Goal: Information Seeking & Learning: Learn about a topic

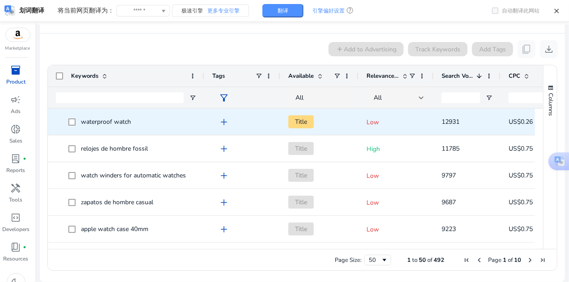
scroll to position [17, 0]
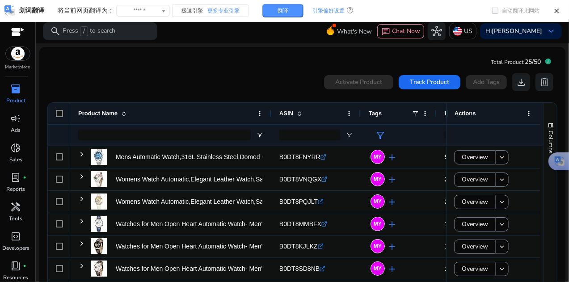
scroll to position [19, 0]
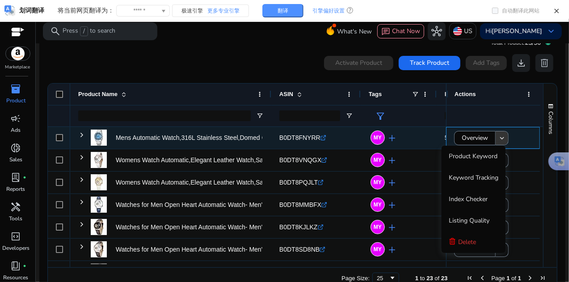
click at [498, 138] on mat-icon "keyboard_arrow_down" at bounding box center [502, 138] width 8 height 8
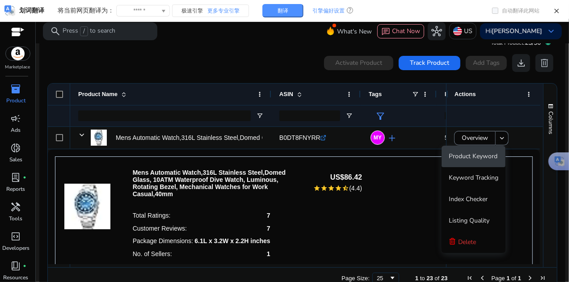
click at [492, 157] on span "Product Keyword" at bounding box center [473, 156] width 49 height 8
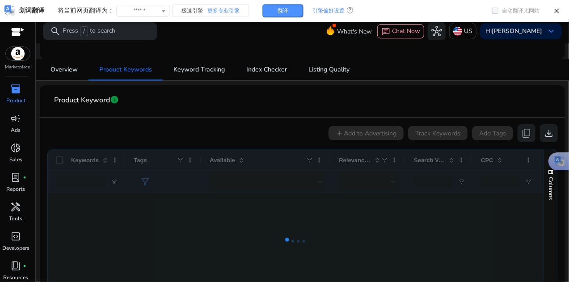
scroll to position [89, 0]
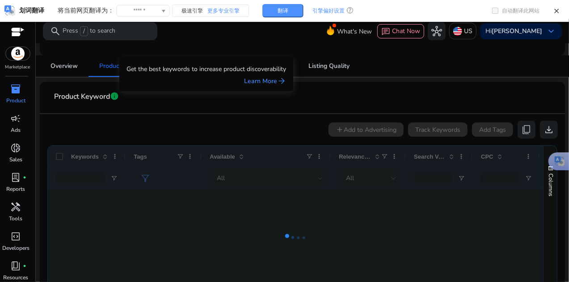
click at [118, 99] on span "info" at bounding box center [114, 96] width 9 height 9
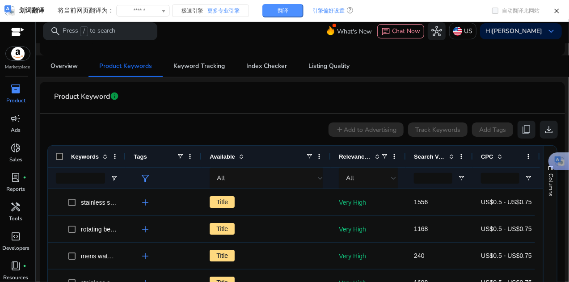
click at [244, 83] on mat-card "Product Keyword info add Add to Advertising Track Keywords Add Tags content_cop…" at bounding box center [303, 222] width 526 height 281
click at [115, 95] on span "info" at bounding box center [114, 96] width 9 height 9
click at [112, 92] on span "info" at bounding box center [114, 96] width 9 height 9
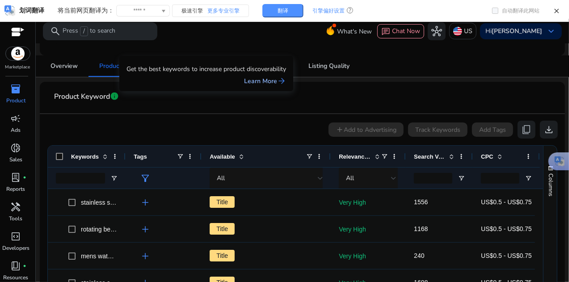
click at [255, 79] on link "Learn More arrow_forward" at bounding box center [265, 80] width 42 height 9
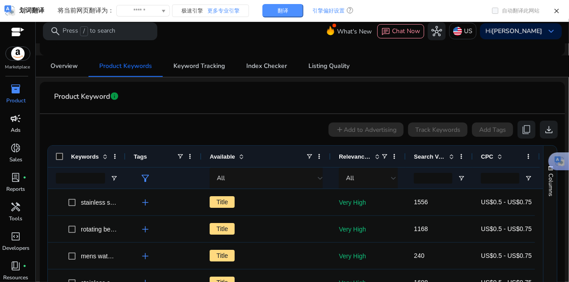
click at [12, 120] on span "campaign" at bounding box center [16, 118] width 11 height 11
